Goal: Task Accomplishment & Management: Use online tool/utility

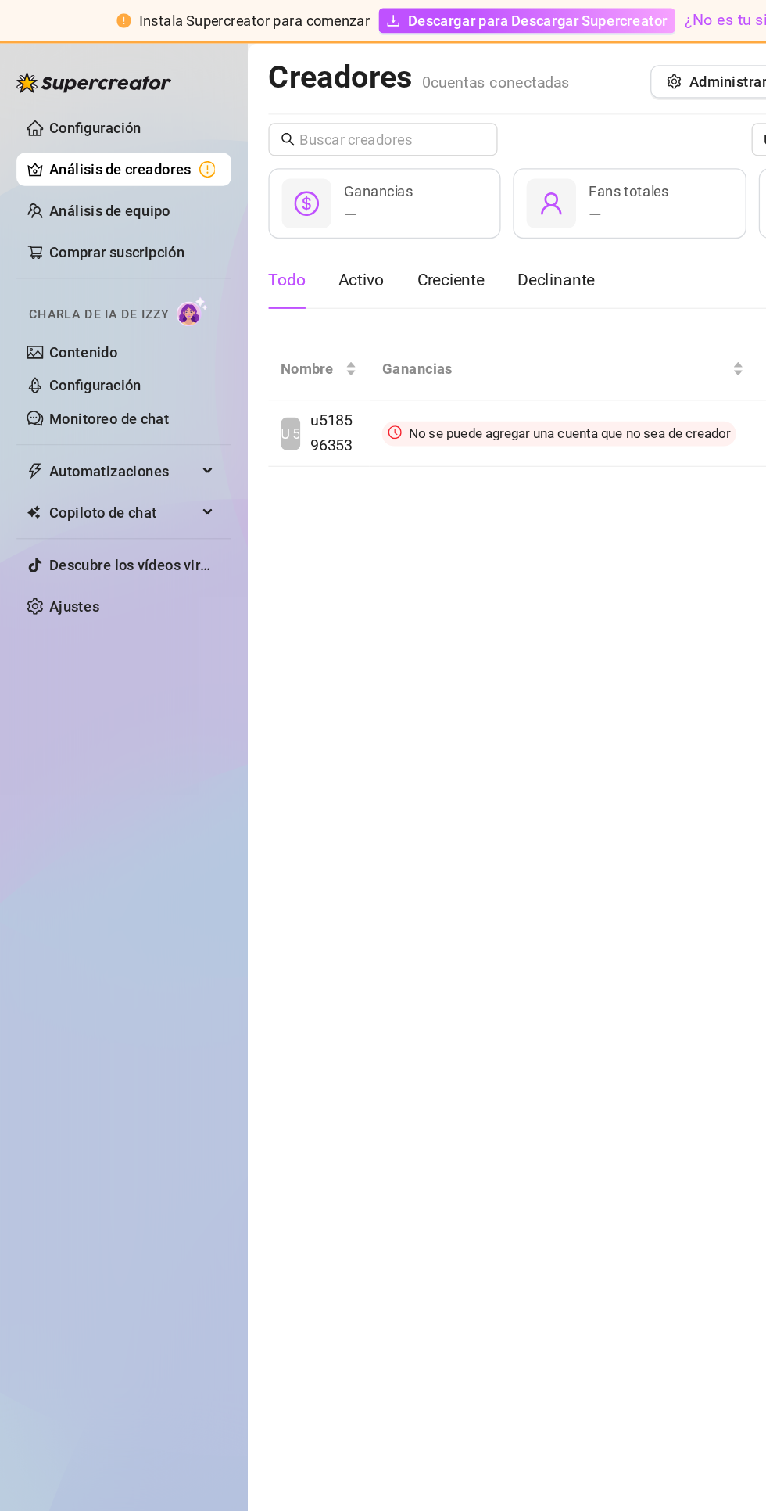
click at [52, 91] on link "Configuración" at bounding box center [73, 97] width 70 height 13
click at [56, 92] on link "Configuración" at bounding box center [73, 97] width 70 height 13
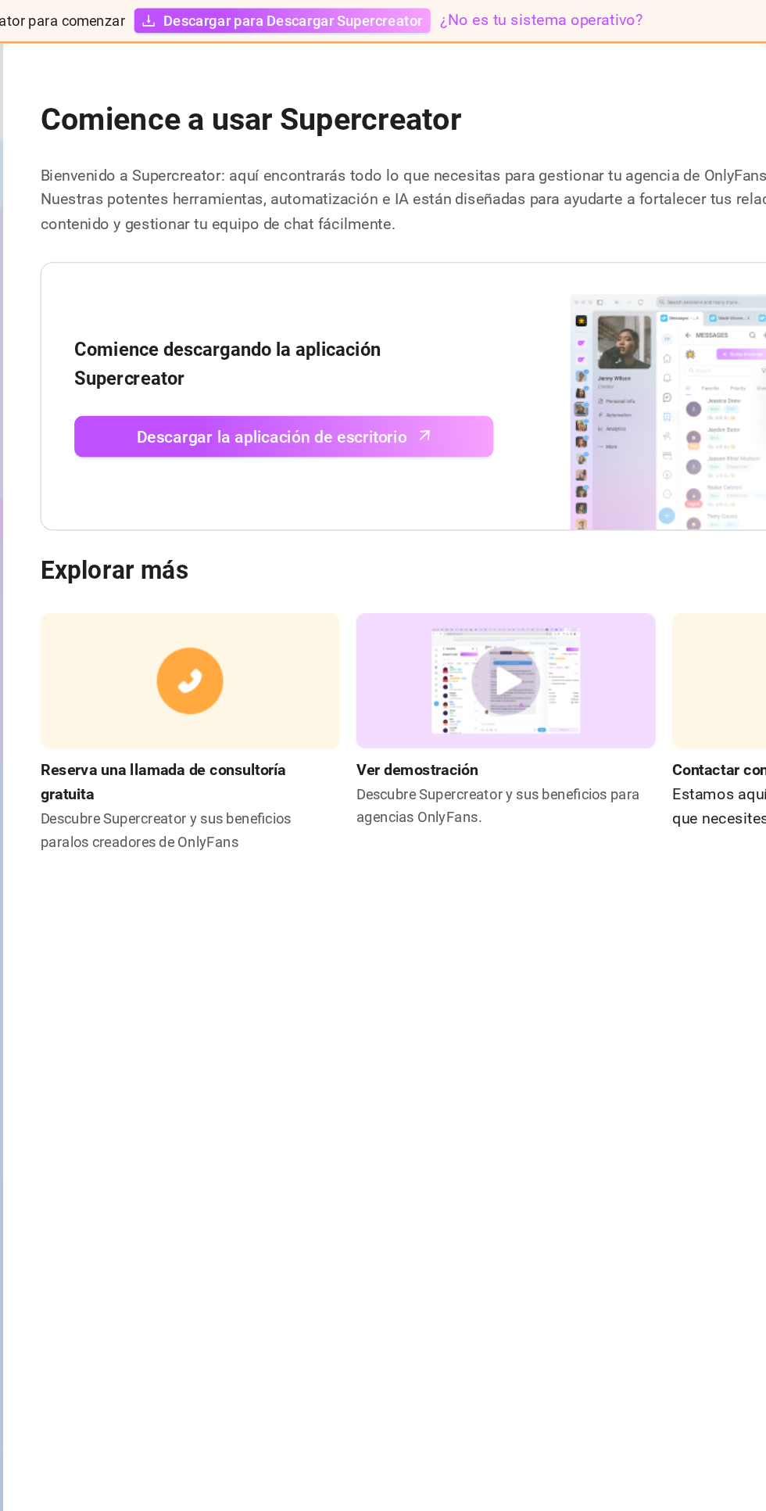
click at [356, 335] on font "Descargar la aplicación de escritorio" at bounding box center [391, 331] width 205 height 15
